Goal: Transaction & Acquisition: Purchase product/service

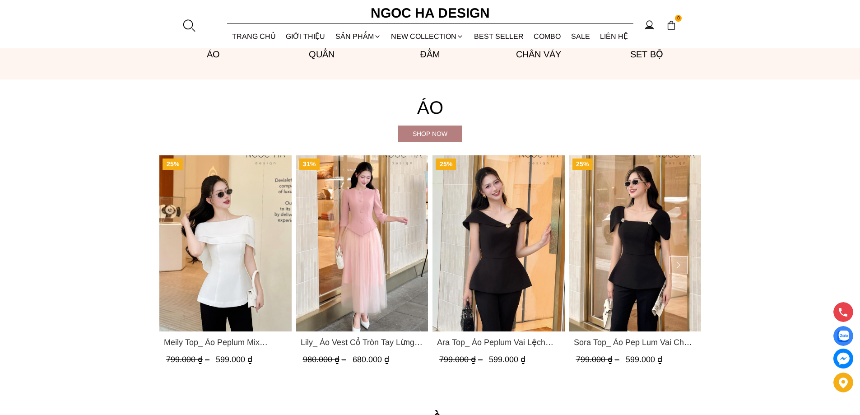
scroll to position [752, 0]
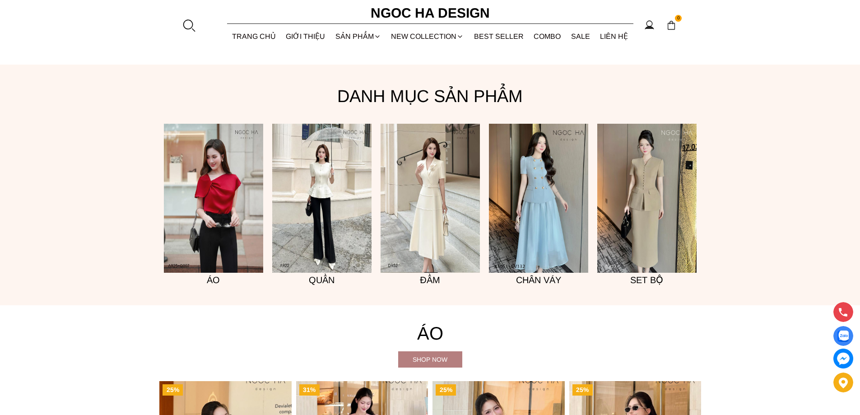
click at [301, 247] on img at bounding box center [321, 198] width 99 height 149
click at [184, 210] on img at bounding box center [213, 198] width 99 height 149
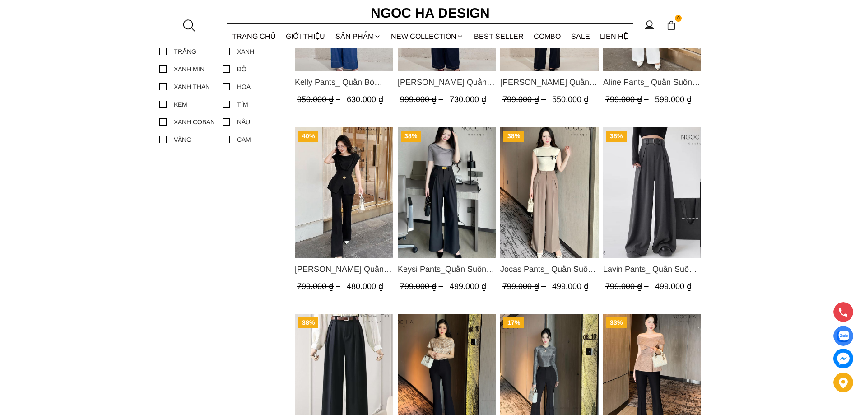
scroll to position [527, 0]
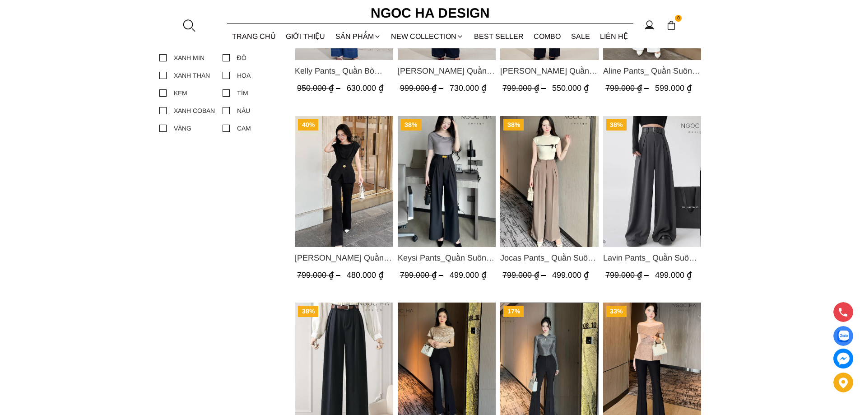
click at [354, 241] on img "Product image - Jenny Pants_ Quần Loe Dài Có Cạp Màu Đen Q061" at bounding box center [344, 181] width 98 height 131
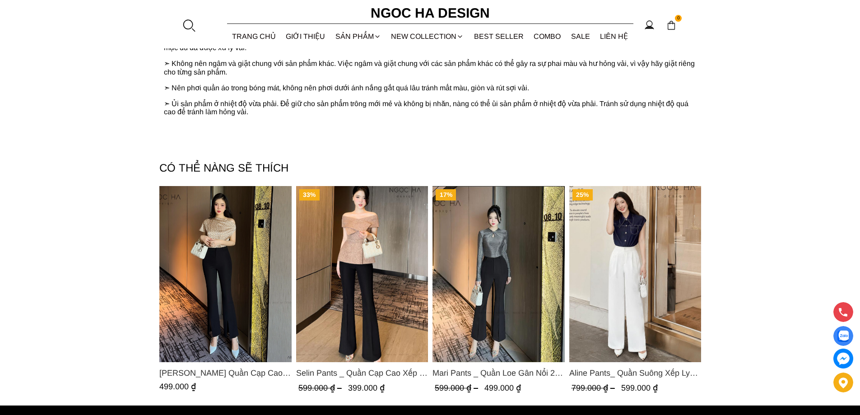
scroll to position [1278, 0]
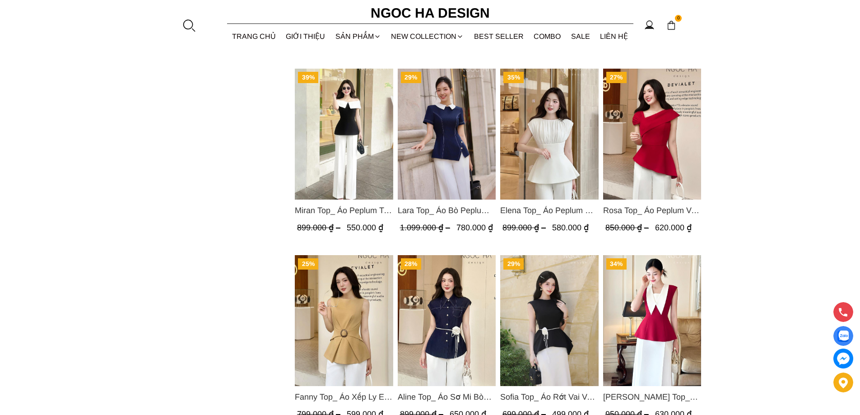
scroll to position [878, 0]
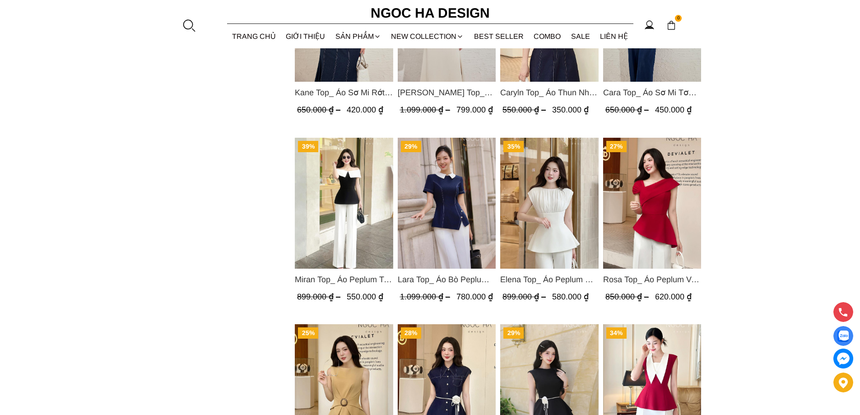
click at [459, 234] on img "Product image - Lara Top_ Áo Bò Peplum Vạt Chép Đính Cúc Mix Cổ Trắng A1058" at bounding box center [446, 203] width 98 height 131
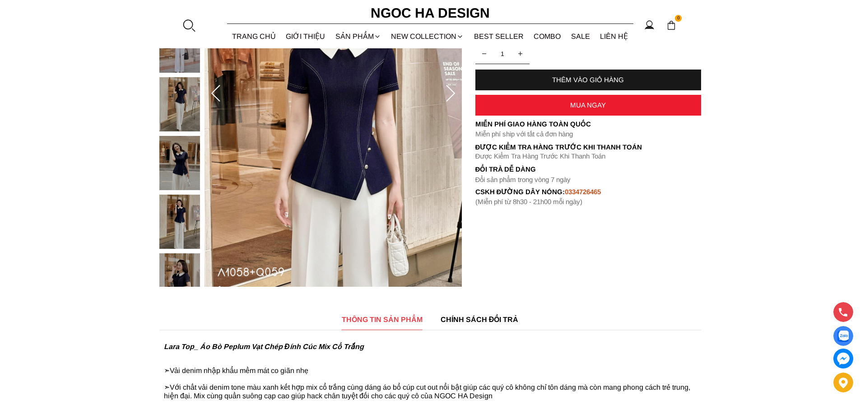
scroll to position [150, 0]
